Goal: Task Accomplishment & Management: Complete application form

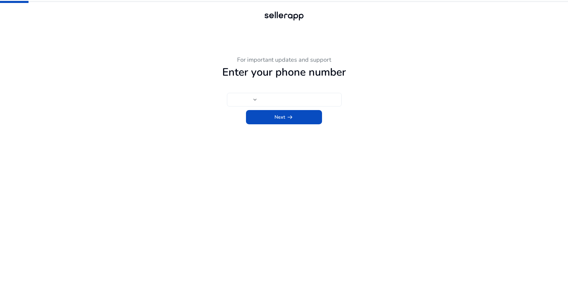
type input "****"
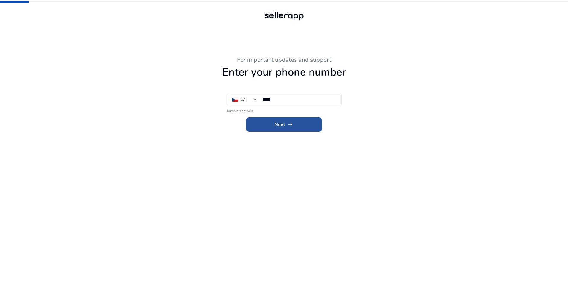
click at [272, 127] on span at bounding box center [284, 125] width 76 height 14
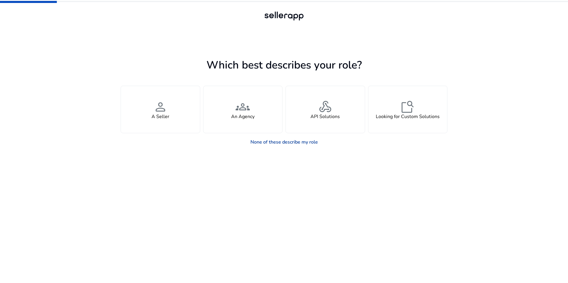
click at [288, 142] on link "None of these describe my role" at bounding box center [284, 142] width 77 height 12
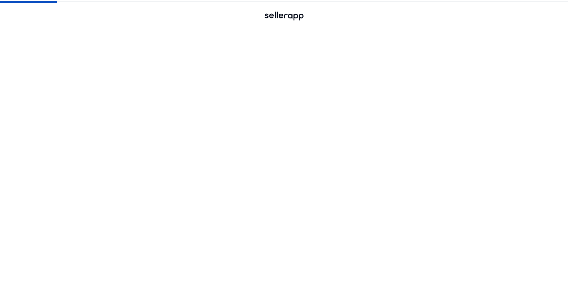
click at [317, 105] on div "webhook API Solutions" at bounding box center [325, 109] width 79 height 47
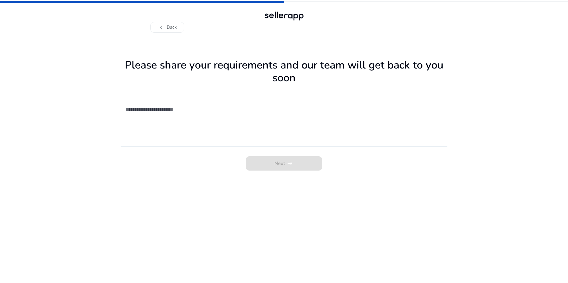
click at [295, 168] on div "Next arrow_right_alt" at bounding box center [284, 162] width 327 height 18
click at [239, 102] on textarea at bounding box center [283, 123] width 317 height 42
click at [250, 159] on div "Next arrow_right_alt" at bounding box center [284, 162] width 327 height 18
click at [225, 94] on div "Next arrow_right_alt" at bounding box center [284, 127] width 327 height 86
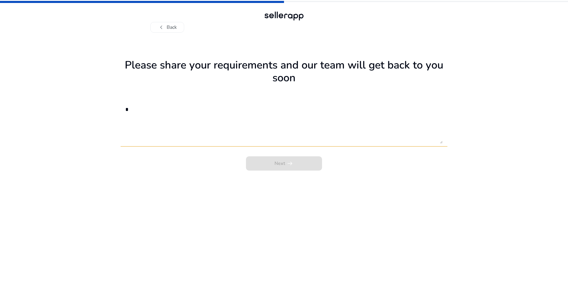
click at [215, 126] on textarea "*" at bounding box center [283, 123] width 317 height 42
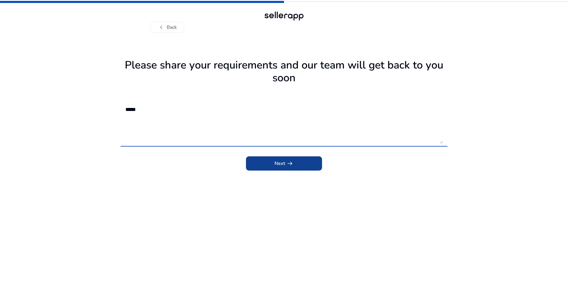
type textarea "*****"
click at [277, 159] on span "submit" at bounding box center [284, 164] width 76 height 14
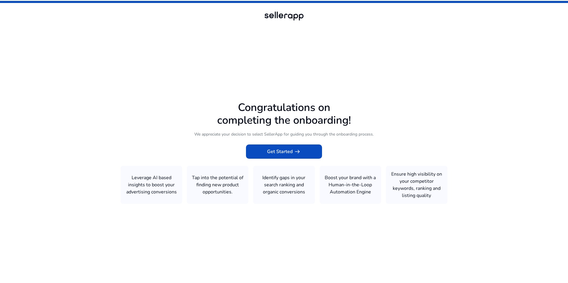
click at [281, 187] on icon at bounding box center [284, 140] width 568 height 280
click at [299, 154] on span "arrow_right_alt" at bounding box center [297, 151] width 7 height 7
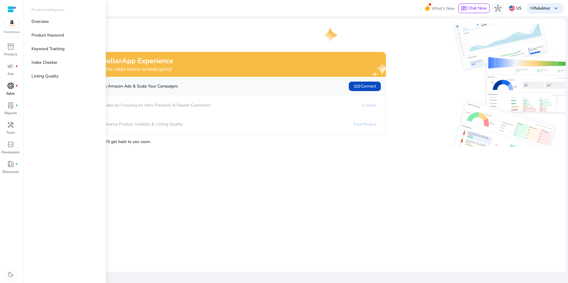
click at [7, 89] on span "donut_small" at bounding box center [10, 85] width 7 height 7
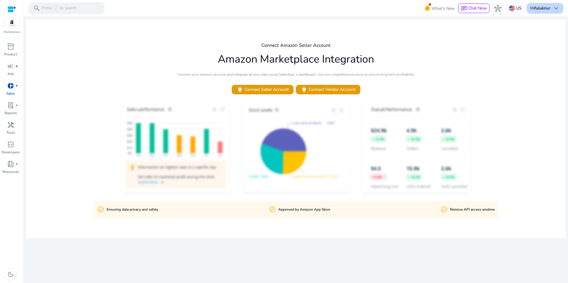
drag, startPoint x: 552, startPoint y: 15, endPoint x: 554, endPoint y: 12, distance: 4.1
click at [552, 15] on mat-toolbar "search Press / to search What's New chat Chat Now hub US Hi fuluknur keyboard_a…" at bounding box center [296, 8] width 544 height 16
click at [554, 11] on span "keyboard_arrow_down" at bounding box center [556, 8] width 7 height 7
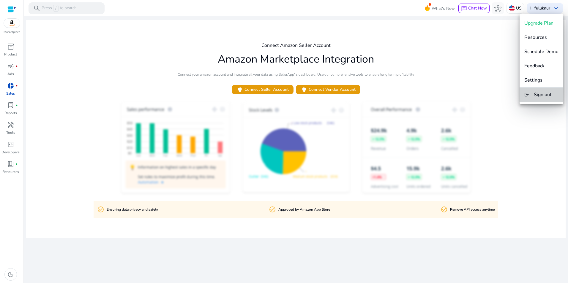
click at [539, 101] on button "logout Sign out" at bounding box center [542, 95] width 44 height 14
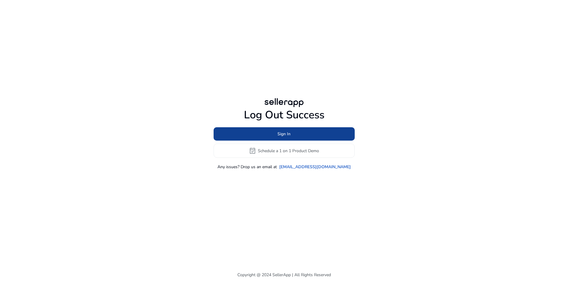
click at [291, 137] on span at bounding box center [284, 134] width 141 height 14
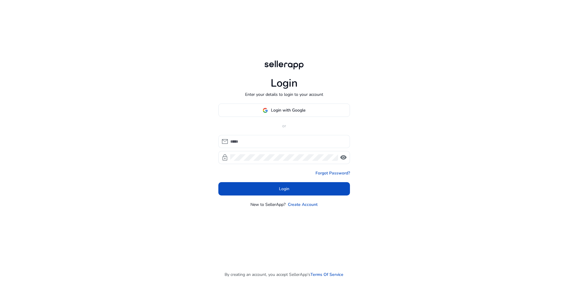
click at [272, 140] on input at bounding box center [287, 141] width 115 height 7
paste input "**********"
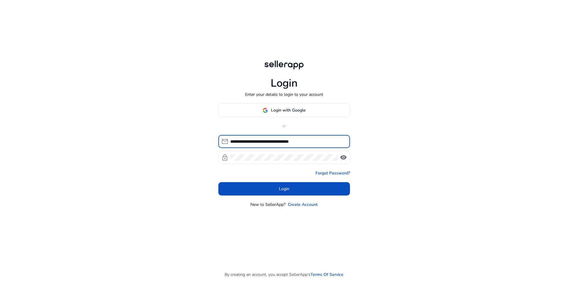
click at [292, 157] on div "**********" at bounding box center [284, 149] width 132 height 29
type input "**********"
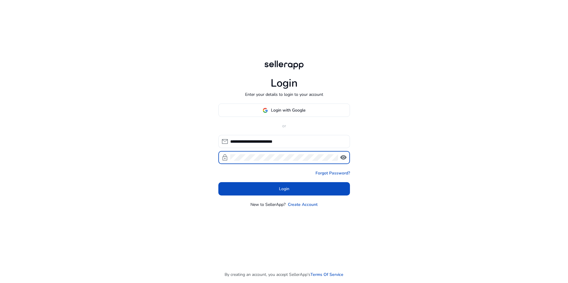
click button "Login" at bounding box center [284, 188] width 132 height 13
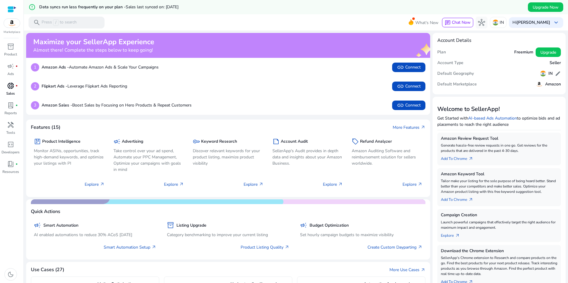
click at [5, 88] on div "donut_small fiber_manual_record" at bounding box center [10, 86] width 17 height 10
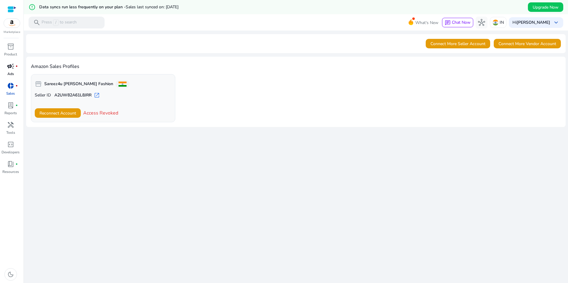
click at [10, 73] on p "Ads" at bounding box center [10, 73] width 7 height 5
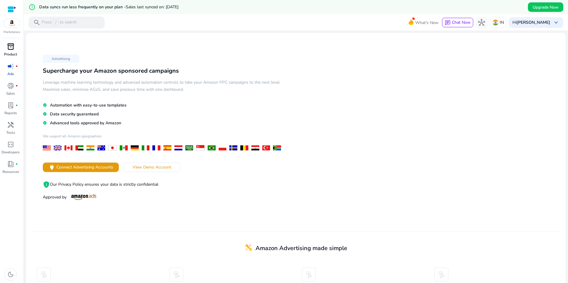
click at [11, 42] on div "inventory_2" at bounding box center [10, 47] width 17 height 10
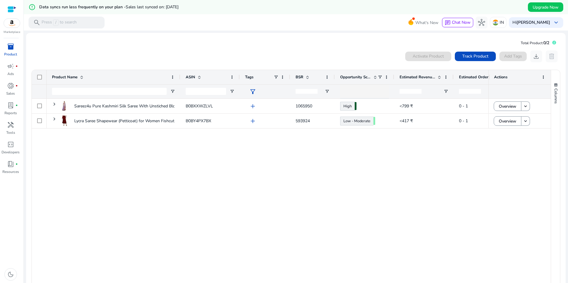
click at [304, 158] on div "Sareez4u Pure Kashmiri Silk Saree With Unstiched Blouse B0BXXWZLVL add 1065950 …" at bounding box center [268, 192] width 442 height 187
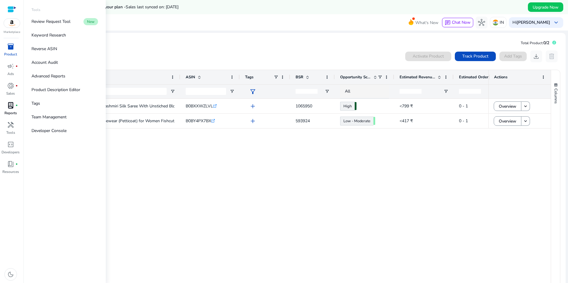
click at [15, 108] on div "lab_profile fiber_manual_record" at bounding box center [10, 106] width 17 height 10
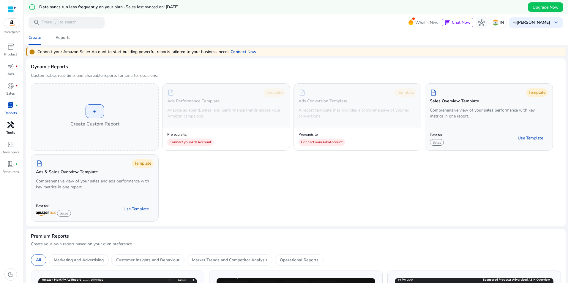
click at [9, 133] on p "Tools" at bounding box center [10, 132] width 9 height 5
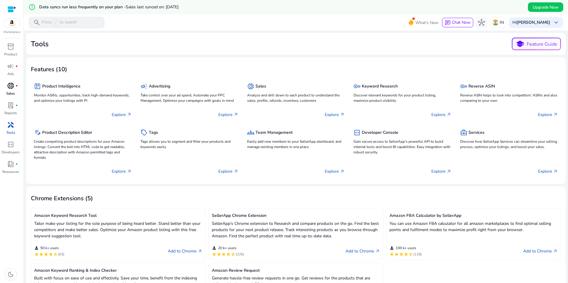
click at [9, 85] on span "donut_small" at bounding box center [10, 85] width 7 height 7
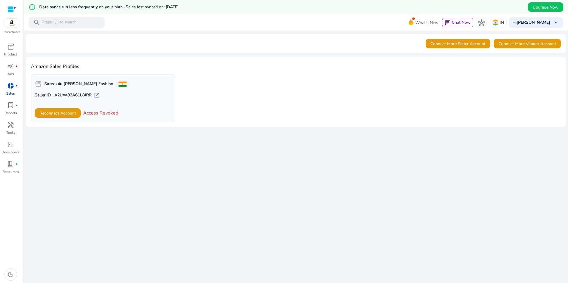
drag, startPoint x: 9, startPoint y: 85, endPoint x: 350, endPoint y: 160, distance: 350.0
click at [350, 160] on div "We are getting things ready for you... Connect More Seller Account Connect More…" at bounding box center [296, 164] width 540 height 267
click at [519, 20] on b "[PERSON_NAME]" at bounding box center [534, 23] width 34 height 6
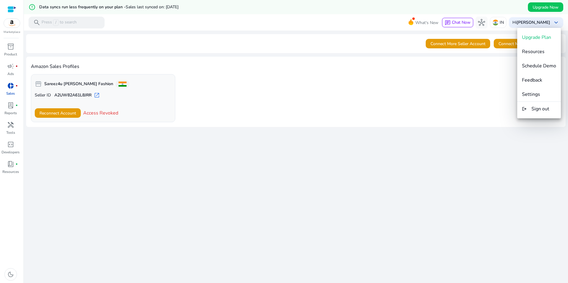
click at [10, 45] on div at bounding box center [284, 141] width 568 height 283
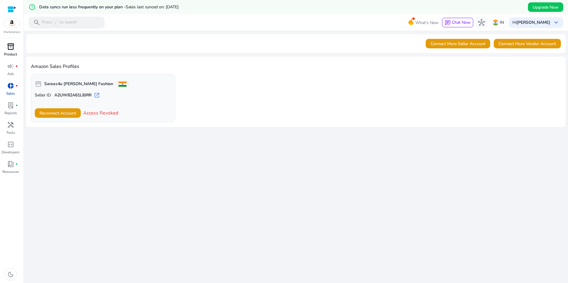
click at [7, 47] on span "inventory_2" at bounding box center [10, 46] width 7 height 7
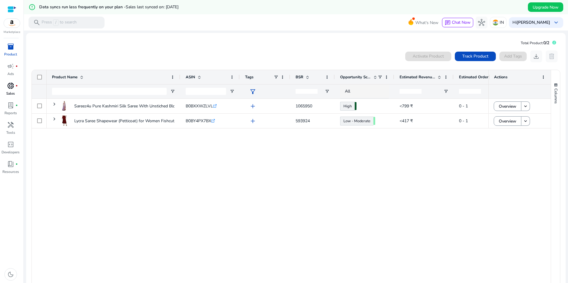
drag, startPoint x: 420, startPoint y: 140, endPoint x: 385, endPoint y: 171, distance: 46.1
click at [385, 171] on div "Sareez4u Pure Kashmiri Silk Saree With Unstiched Blouse B0BXXWZLVL .st0{fill:#2…" at bounding box center [268, 192] width 442 height 187
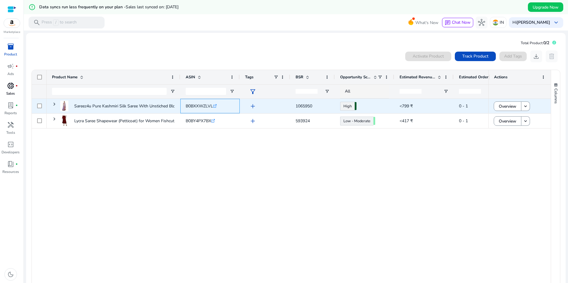
click at [195, 105] on span "B0BXXWZLVL" at bounding box center [199, 106] width 27 height 6
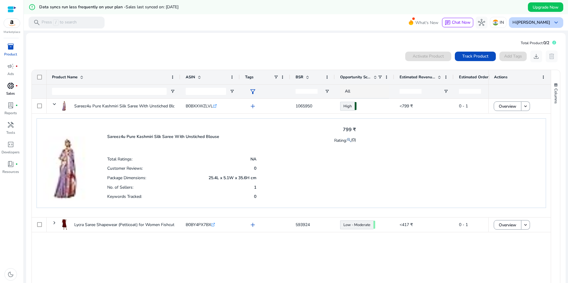
click at [555, 23] on span "keyboard_arrow_down" at bounding box center [556, 22] width 7 height 7
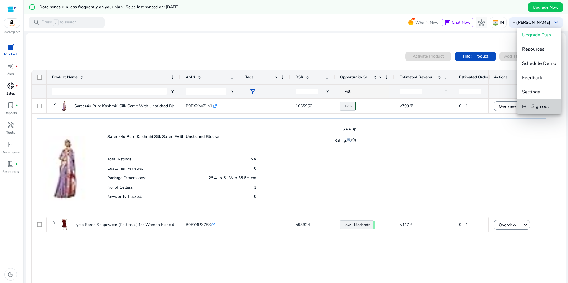
click at [533, 109] on span "Sign out" at bounding box center [541, 106] width 18 height 7
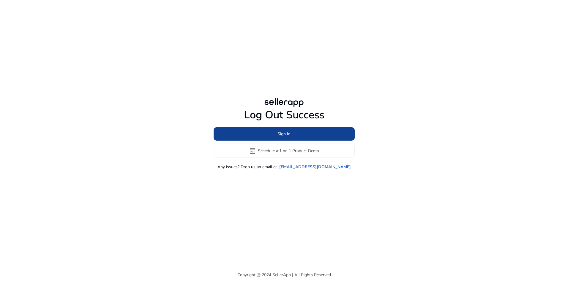
click at [303, 134] on span at bounding box center [284, 134] width 141 height 14
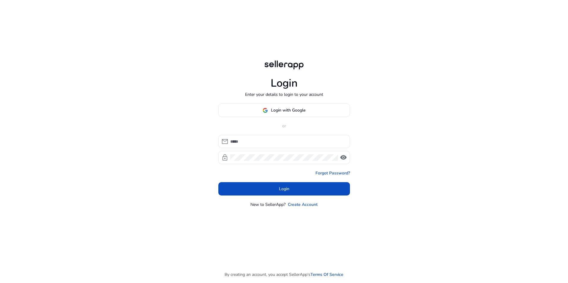
click at [255, 151] on div "mail lock visibility" at bounding box center [284, 149] width 132 height 29
click at [258, 146] on div at bounding box center [287, 141] width 115 height 13
click at [258, 142] on input at bounding box center [287, 141] width 115 height 7
paste input "**********"
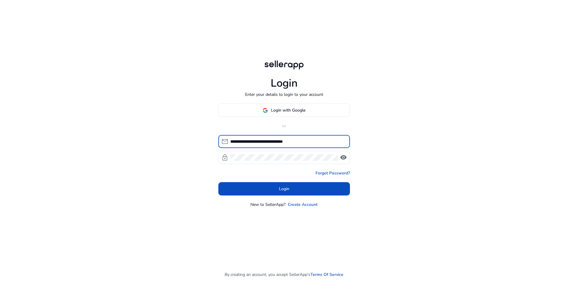
drag, startPoint x: 318, startPoint y: 141, endPoint x: 283, endPoint y: 144, distance: 34.3
click at [283, 144] on input "**********" at bounding box center [287, 141] width 115 height 7
type input "**********"
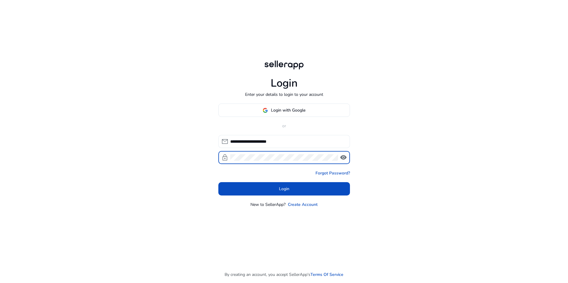
click button "Login" at bounding box center [284, 188] width 132 height 13
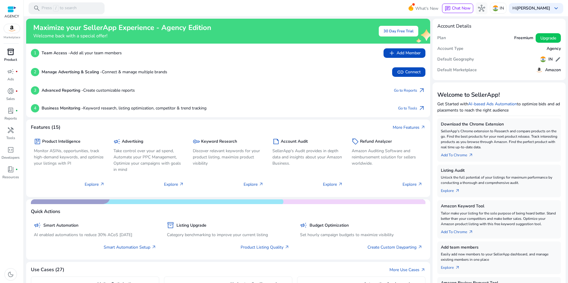
click at [4, 55] on div "inventory_2" at bounding box center [10, 52] width 17 height 10
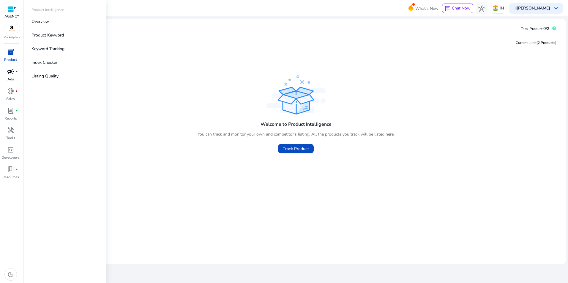
click at [11, 68] on span "campaign" at bounding box center [10, 71] width 7 height 7
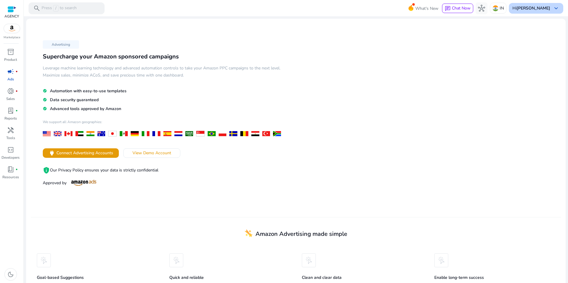
click at [540, 14] on div "What's New chat Chat Now hub IN Hi [PERSON_NAME] keyboard_arrow_down" at bounding box center [489, 8] width 148 height 14
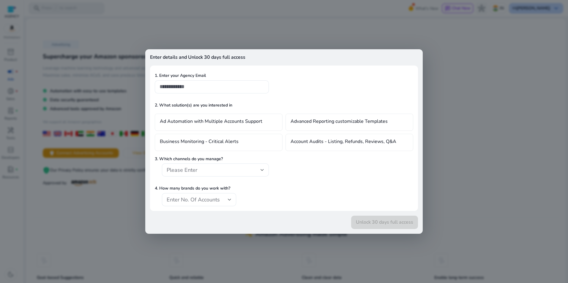
click at [540, 11] on body "We recommend switching to desktop view for the best experience. AGENCY Marketpl…" at bounding box center [284, 141] width 568 height 283
click at [467, 100] on div at bounding box center [284, 141] width 568 height 283
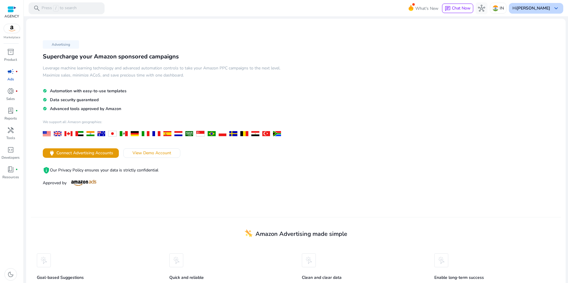
click at [559, 9] on div "Hi [PERSON_NAME] keyboard_arrow_down" at bounding box center [536, 8] width 54 height 11
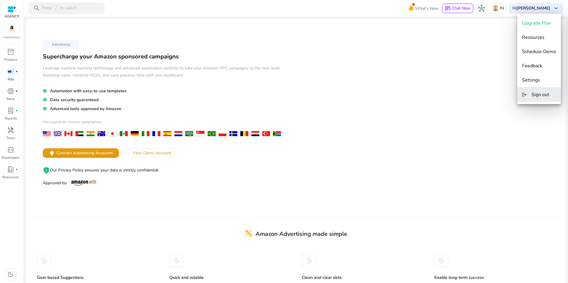
click at [538, 92] on span "Sign out" at bounding box center [541, 95] width 18 height 7
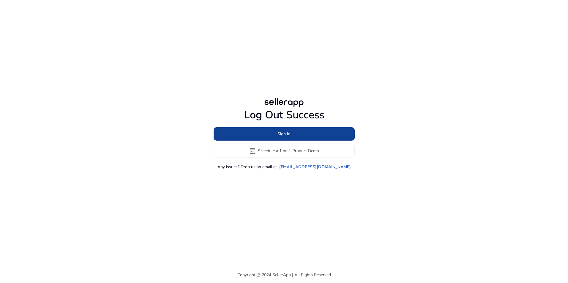
click at [264, 131] on span at bounding box center [284, 134] width 141 height 14
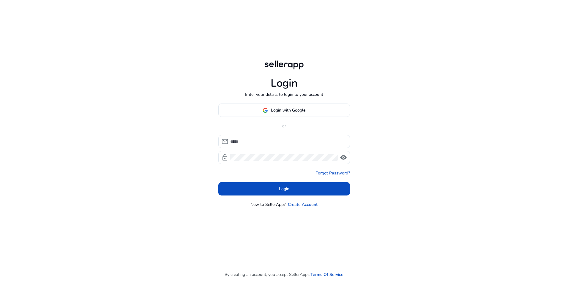
click at [290, 134] on div "Login with Google or mail lock visibility Forgot Password? Login New to SellerA…" at bounding box center [284, 156] width 132 height 104
click at [288, 148] on div at bounding box center [287, 141] width 115 height 13
click at [292, 143] on input at bounding box center [287, 141] width 115 height 7
paste input "**********"
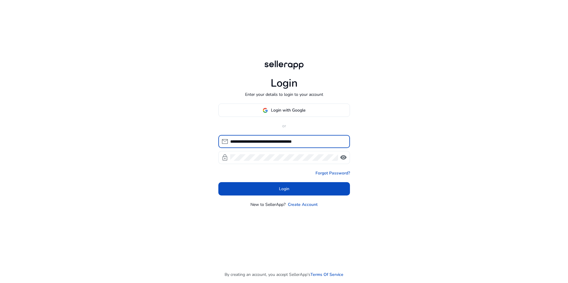
drag, startPoint x: 333, startPoint y: 140, endPoint x: 285, endPoint y: 151, distance: 49.2
click at [285, 151] on div "**********" at bounding box center [284, 149] width 132 height 29
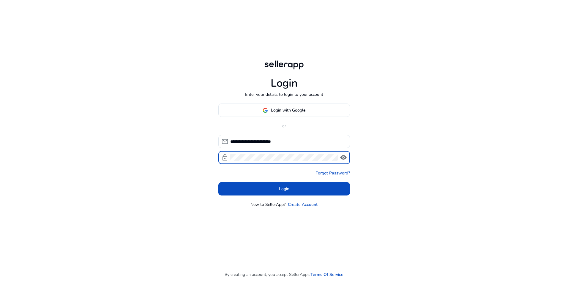
click button "Login" at bounding box center [284, 188] width 132 height 13
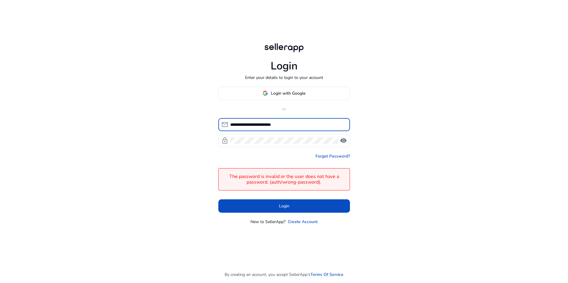
click at [256, 123] on input "**********" at bounding box center [287, 125] width 115 height 7
paste input "********"
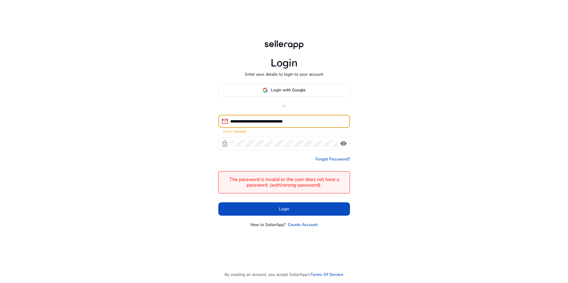
drag, startPoint x: 316, startPoint y: 123, endPoint x: 280, endPoint y: 130, distance: 36.9
click at [280, 130] on mat-form-field "**********" at bounding box center [284, 124] width 132 height 19
type input "**********"
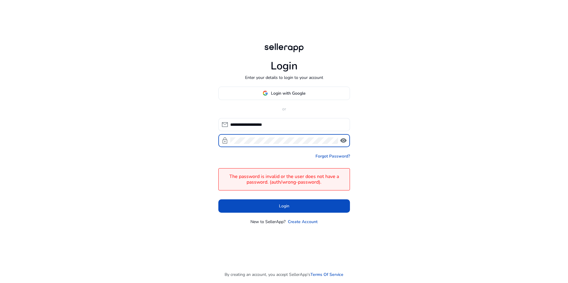
click button "Login" at bounding box center [284, 206] width 132 height 13
